Goal: Book appointment/travel/reservation

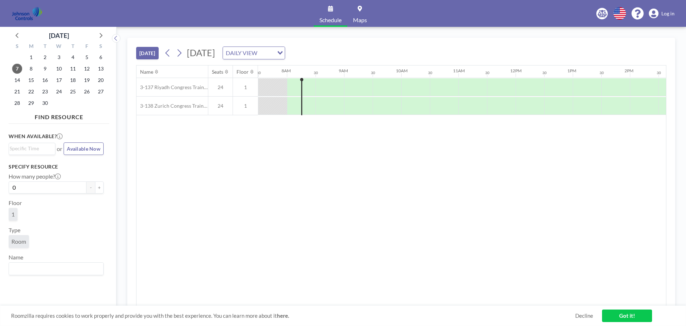
scroll to position [0, 429]
click at [72, 92] on span "25" at bounding box center [73, 92] width 10 height 10
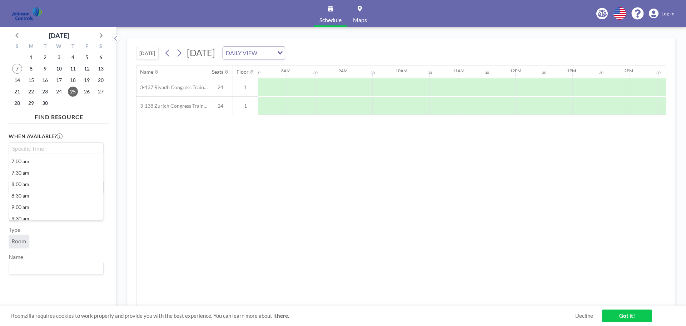
click at [43, 149] on input "Search for option" at bounding box center [55, 148] width 90 height 9
click at [37, 182] on li "11:00 am" at bounding box center [56, 182] width 94 height 11
click at [86, 178] on label "2 hours" at bounding box center [90, 177] width 27 height 12
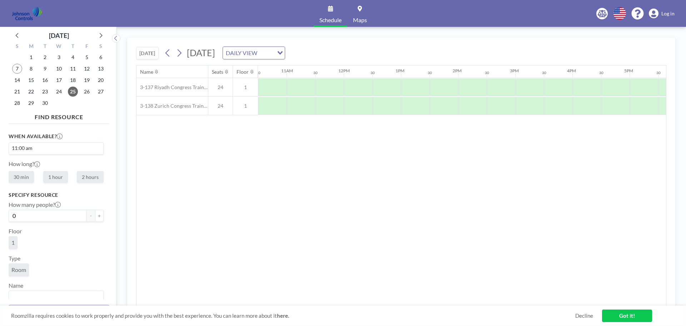
radio input "true"
click at [95, 215] on button "+" at bounding box center [99, 215] width 9 height 12
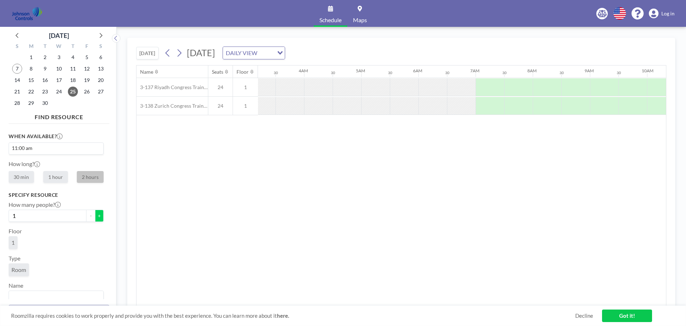
click at [95, 215] on button "+" at bounding box center [99, 215] width 9 height 12
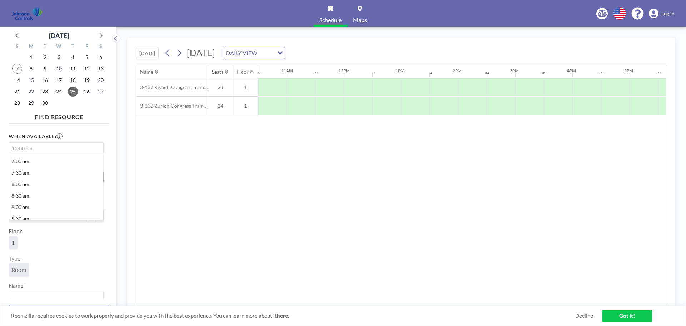
click at [67, 146] on input "Search for option" at bounding box center [55, 148] width 90 height 9
click at [83, 247] on div "1" at bounding box center [56, 244] width 95 height 16
click at [37, 163] on icon at bounding box center [37, 164] width 6 height 6
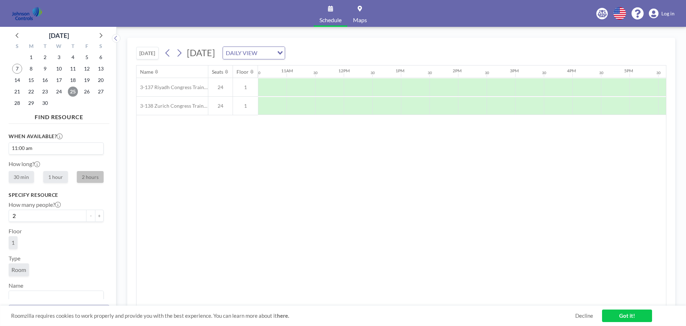
click at [71, 91] on span "25" at bounding box center [73, 92] width 10 height 10
click at [465, 88] on div at bounding box center [472, 87] width 29 height 18
click at [630, 315] on link "Got it!" at bounding box center [627, 315] width 50 height 13
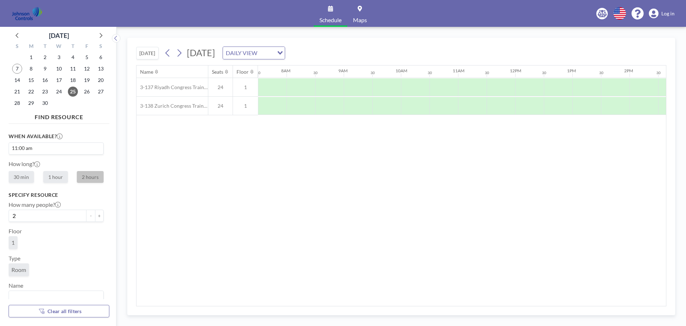
click at [52, 307] on button "Clear all filters" at bounding box center [59, 311] width 101 height 13
type input "0"
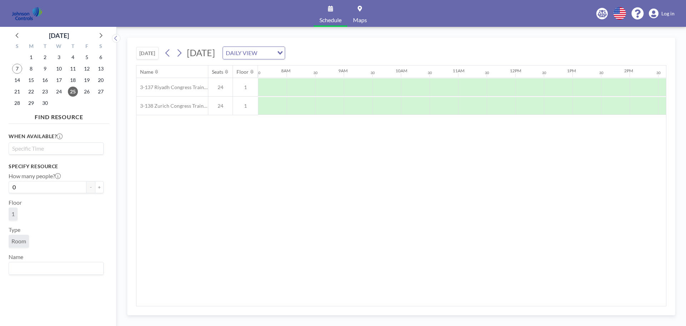
click at [71, 146] on input "Search for option" at bounding box center [55, 148] width 90 height 9
click at [179, 55] on icon at bounding box center [179, 53] width 7 height 11
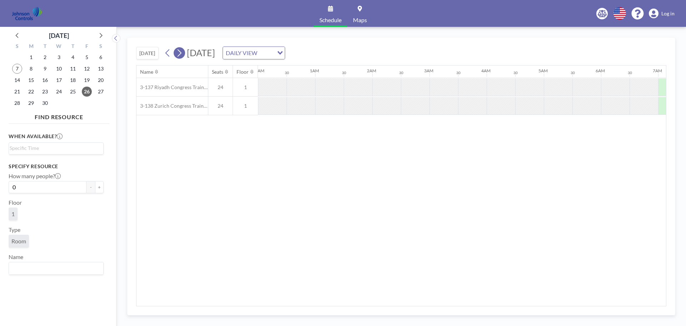
click at [179, 55] on icon at bounding box center [179, 53] width 7 height 11
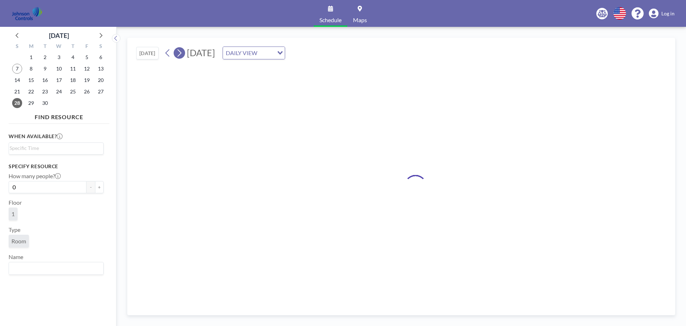
click at [179, 55] on icon at bounding box center [179, 53] width 7 height 11
click at [180, 55] on icon at bounding box center [179, 53] width 7 height 11
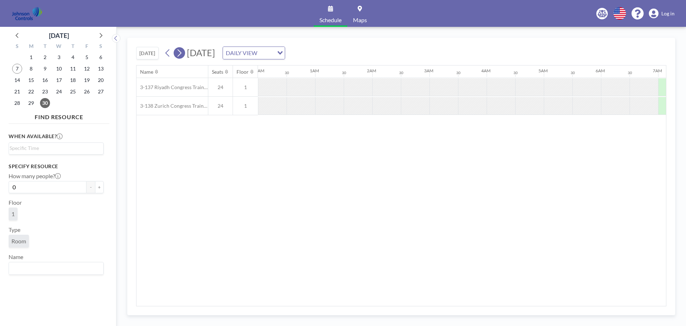
click at [180, 55] on icon at bounding box center [179, 53] width 7 height 11
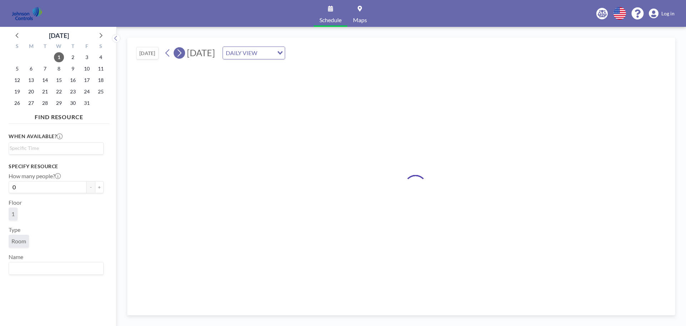
click at [181, 54] on icon at bounding box center [180, 53] width 4 height 8
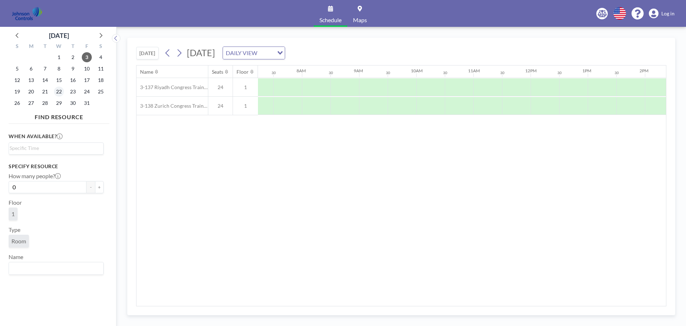
scroll to position [0, 429]
click at [17, 34] on icon at bounding box center [17, 34] width 9 height 9
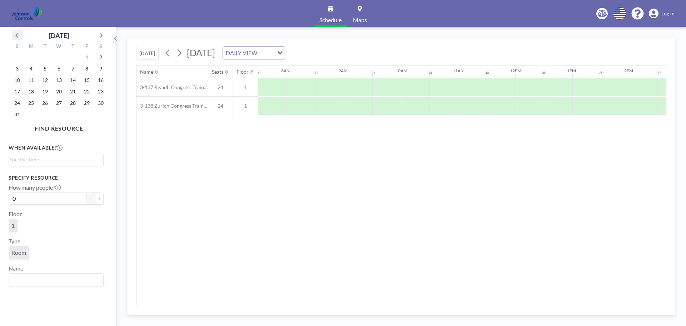
click at [18, 35] on icon at bounding box center [17, 34] width 9 height 9
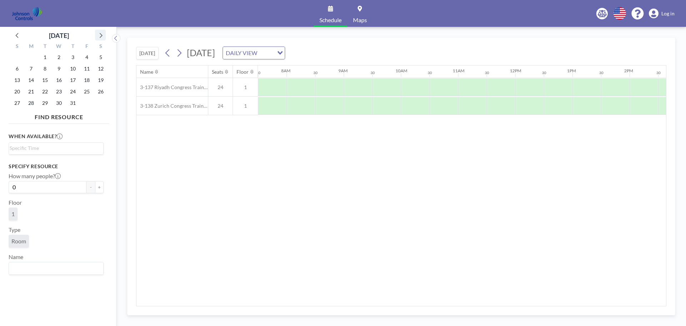
click at [97, 35] on icon at bounding box center [100, 34] width 9 height 9
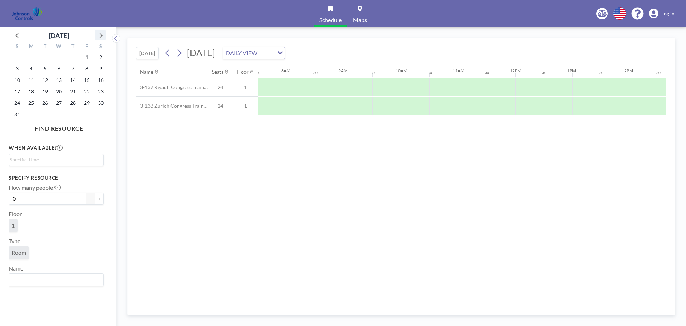
click at [97, 34] on icon at bounding box center [100, 34] width 9 height 9
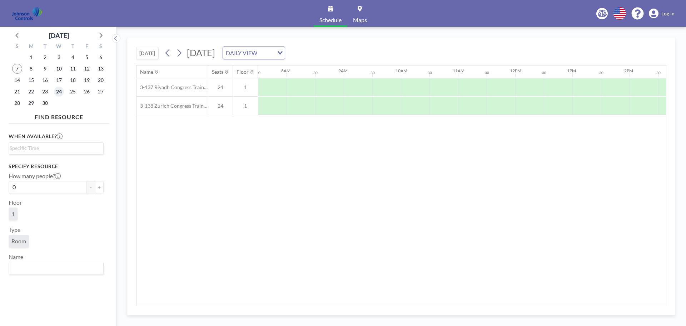
click at [58, 91] on span "24" at bounding box center [59, 92] width 10 height 10
click at [665, 15] on span "Log in" at bounding box center [668, 13] width 13 height 6
